Goal: Register for event/course

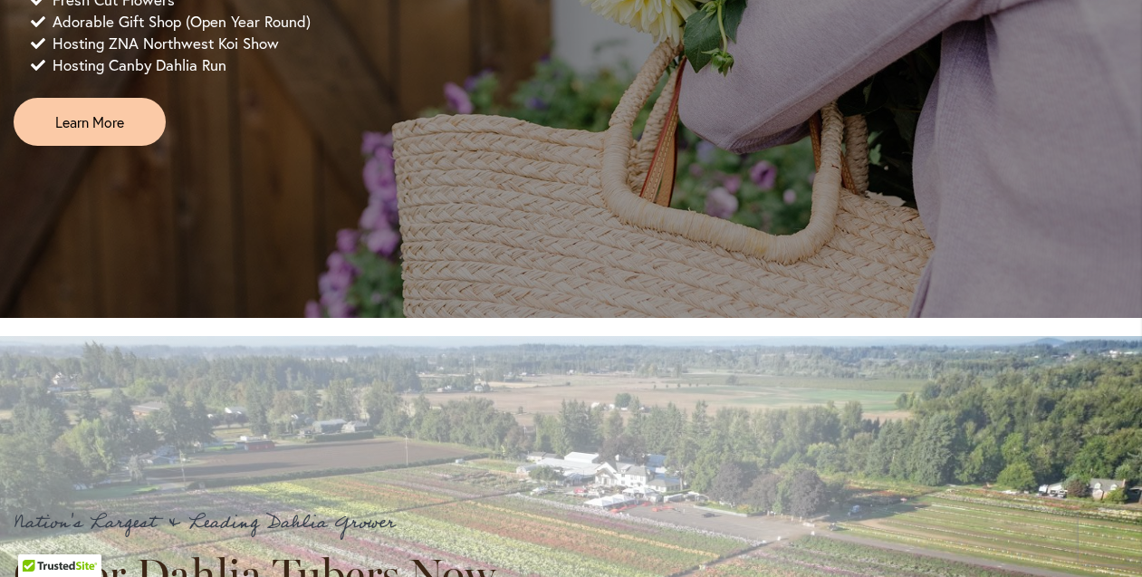
scroll to position [1683, 0]
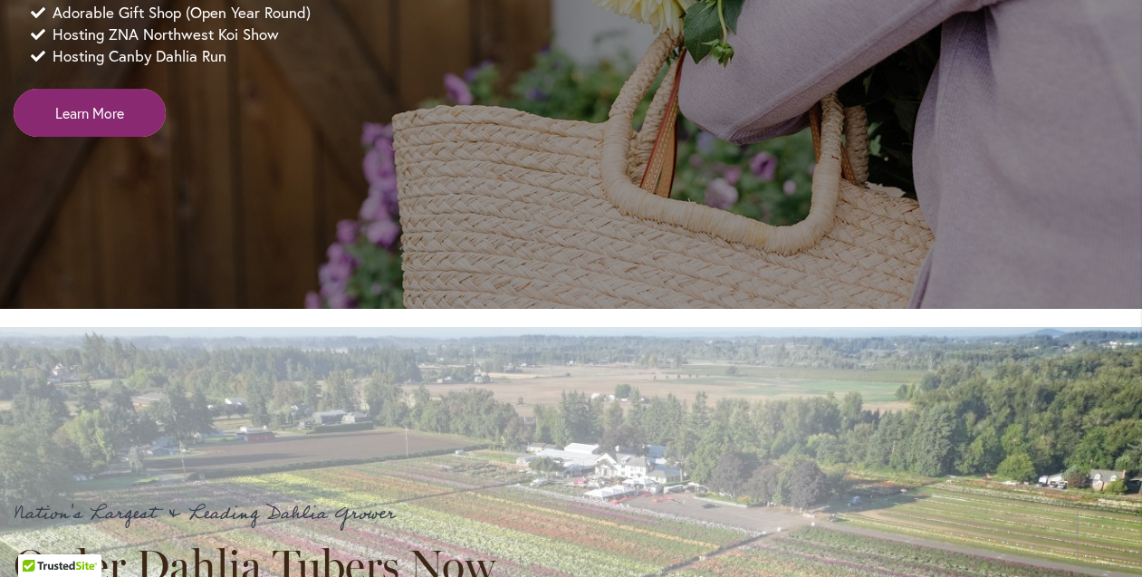
click at [110, 137] on link "Learn More" at bounding box center [90, 113] width 152 height 48
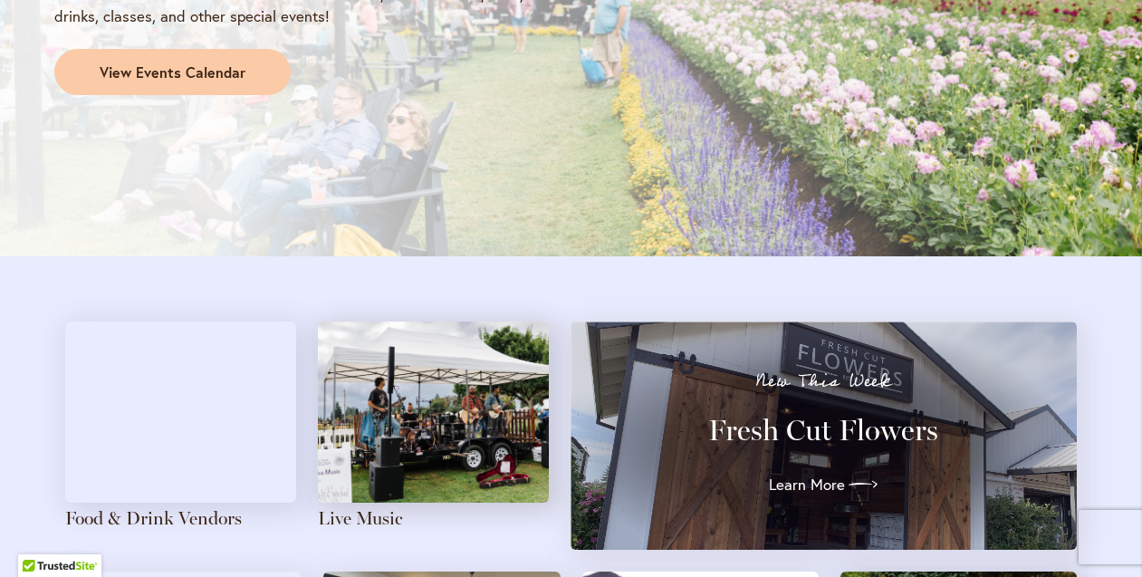
scroll to position [1766, 0]
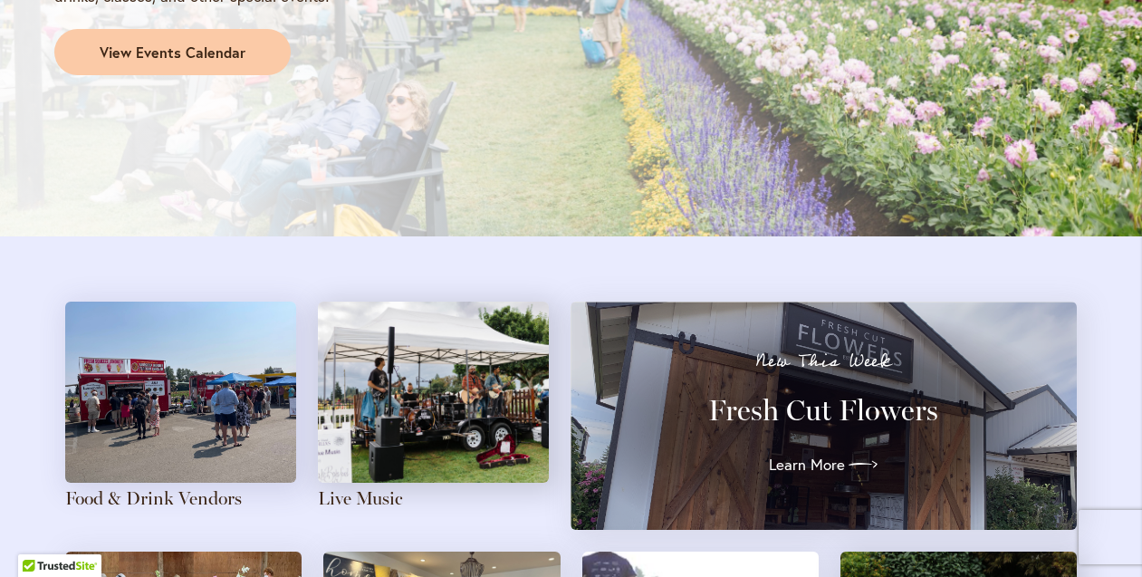
click at [183, 43] on span "View Events Calendar" at bounding box center [173, 53] width 146 height 21
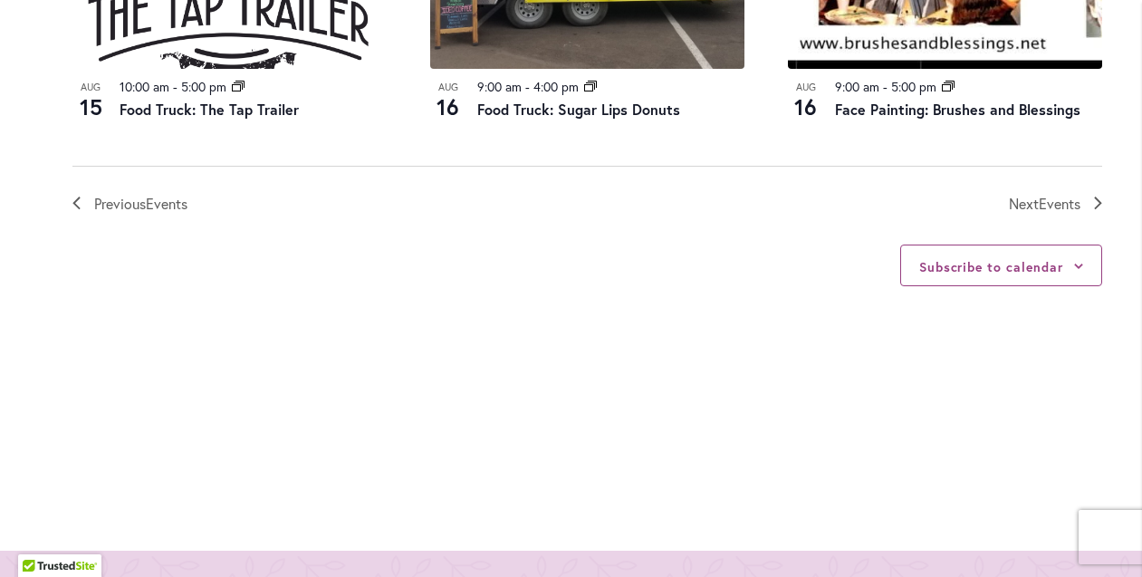
scroll to position [2261, 0]
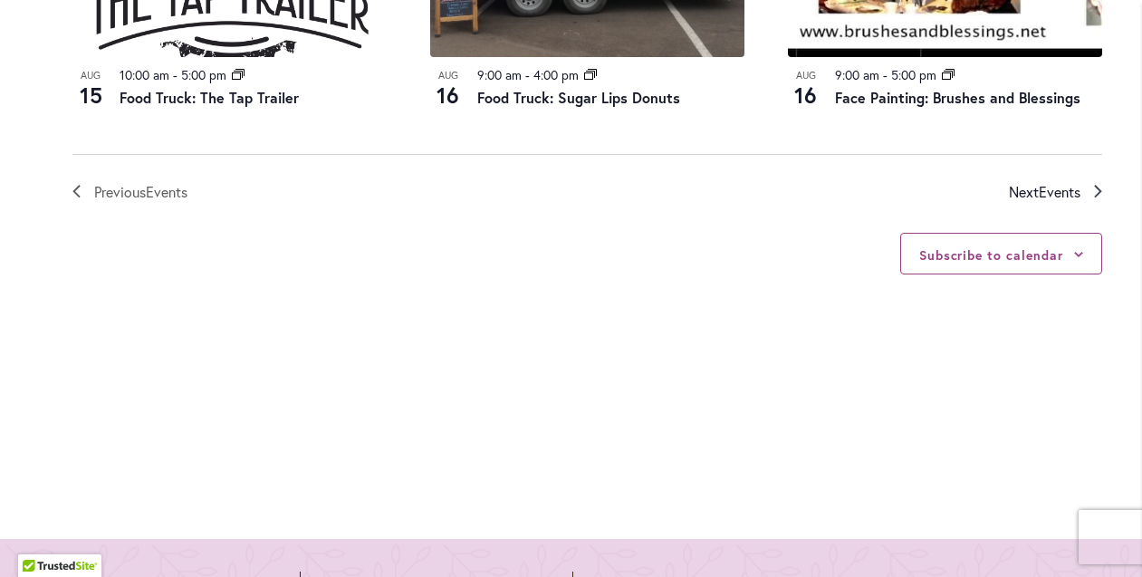
click at [1027, 180] on span "Next Events" at bounding box center [1045, 192] width 72 height 24
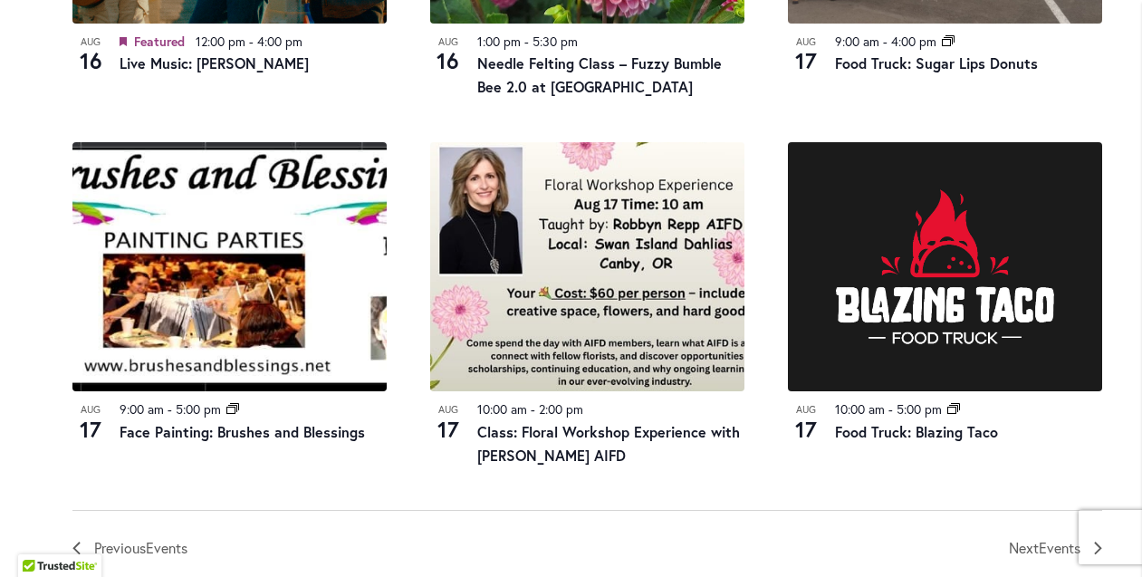
scroll to position [1948, 0]
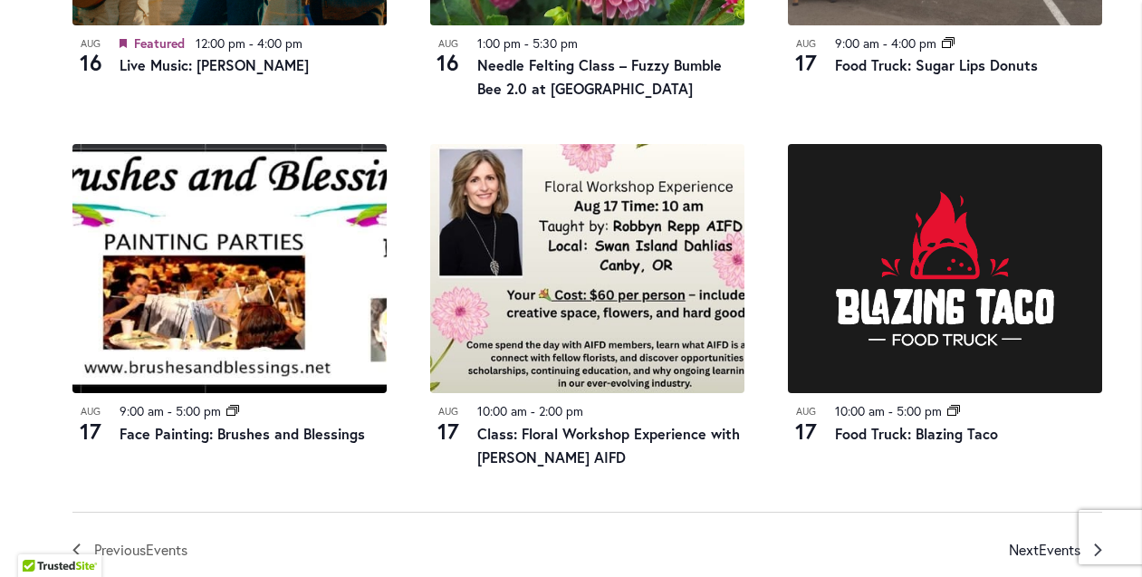
click at [1017, 538] on span "Next Events" at bounding box center [1045, 550] width 72 height 24
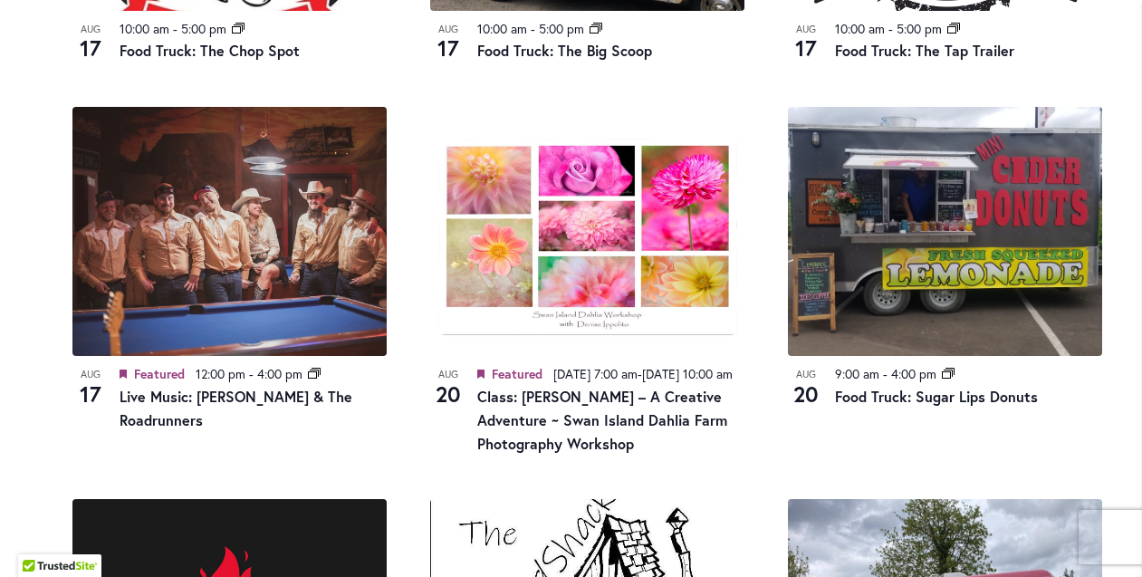
scroll to position [1230, 0]
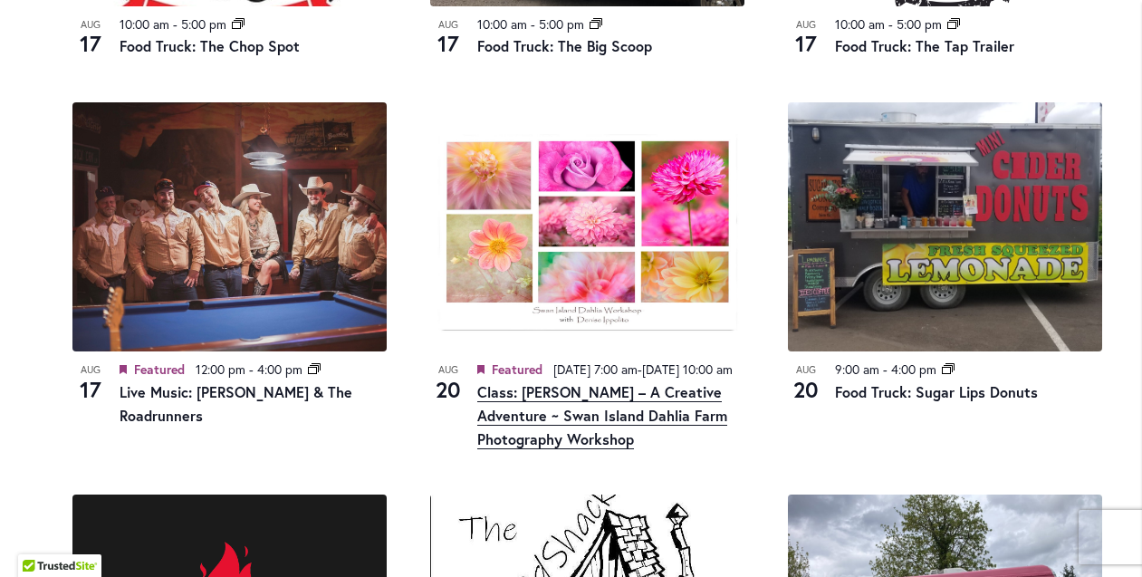
click at [589, 410] on link "Class: [PERSON_NAME] – A Creative Adventure ~ Swan Island Dahlia Farm Photograp…" at bounding box center [602, 415] width 250 height 67
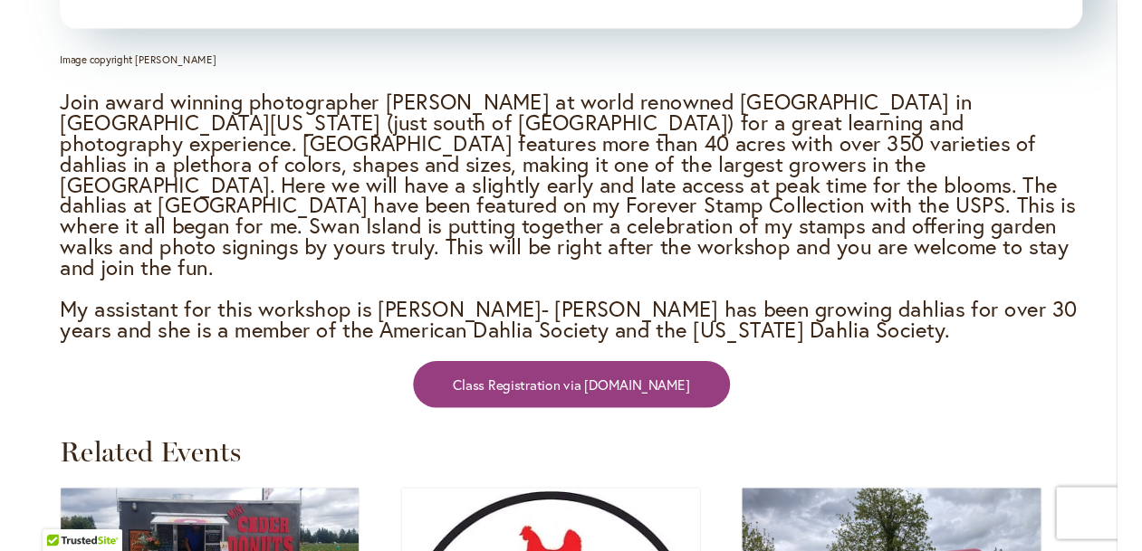
scroll to position [2360, 0]
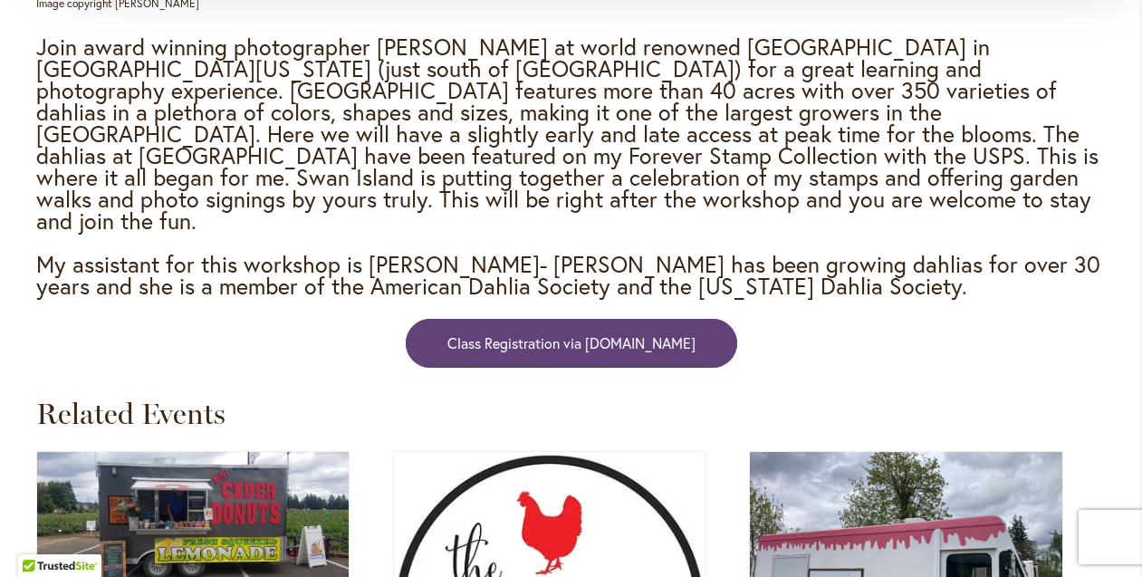
click at [466, 332] on span "Class Registration via DeniseIppolito.com" at bounding box center [571, 342] width 248 height 21
